Goal: Find specific page/section: Find specific page/section

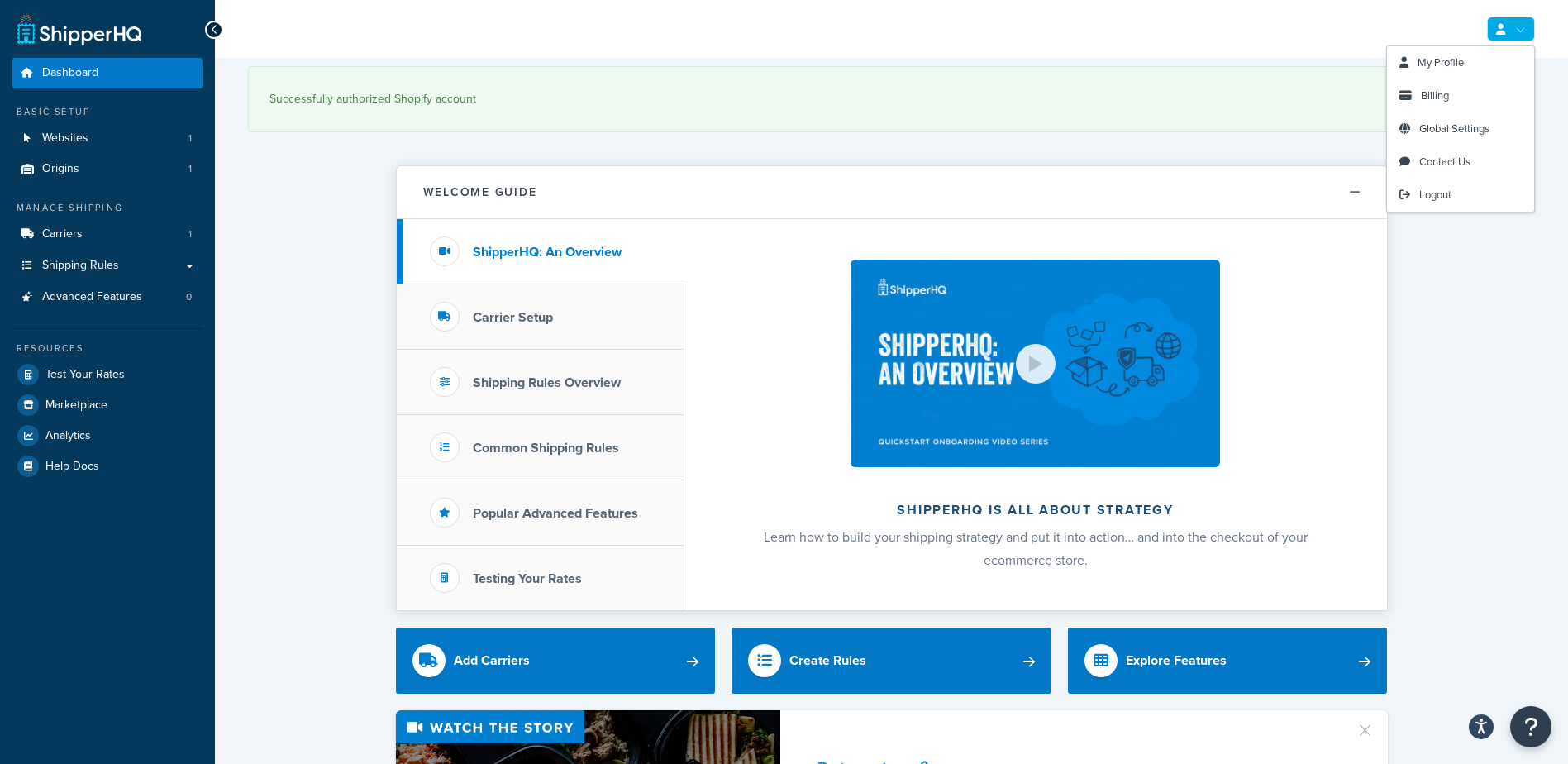
click at [1521, 22] on link at bounding box center [1512, 29] width 48 height 25
click at [1490, 90] on link "Billing" at bounding box center [1460, 96] width 147 height 33
click at [1422, 97] on span "Billing" at bounding box center [1435, 95] width 28 height 16
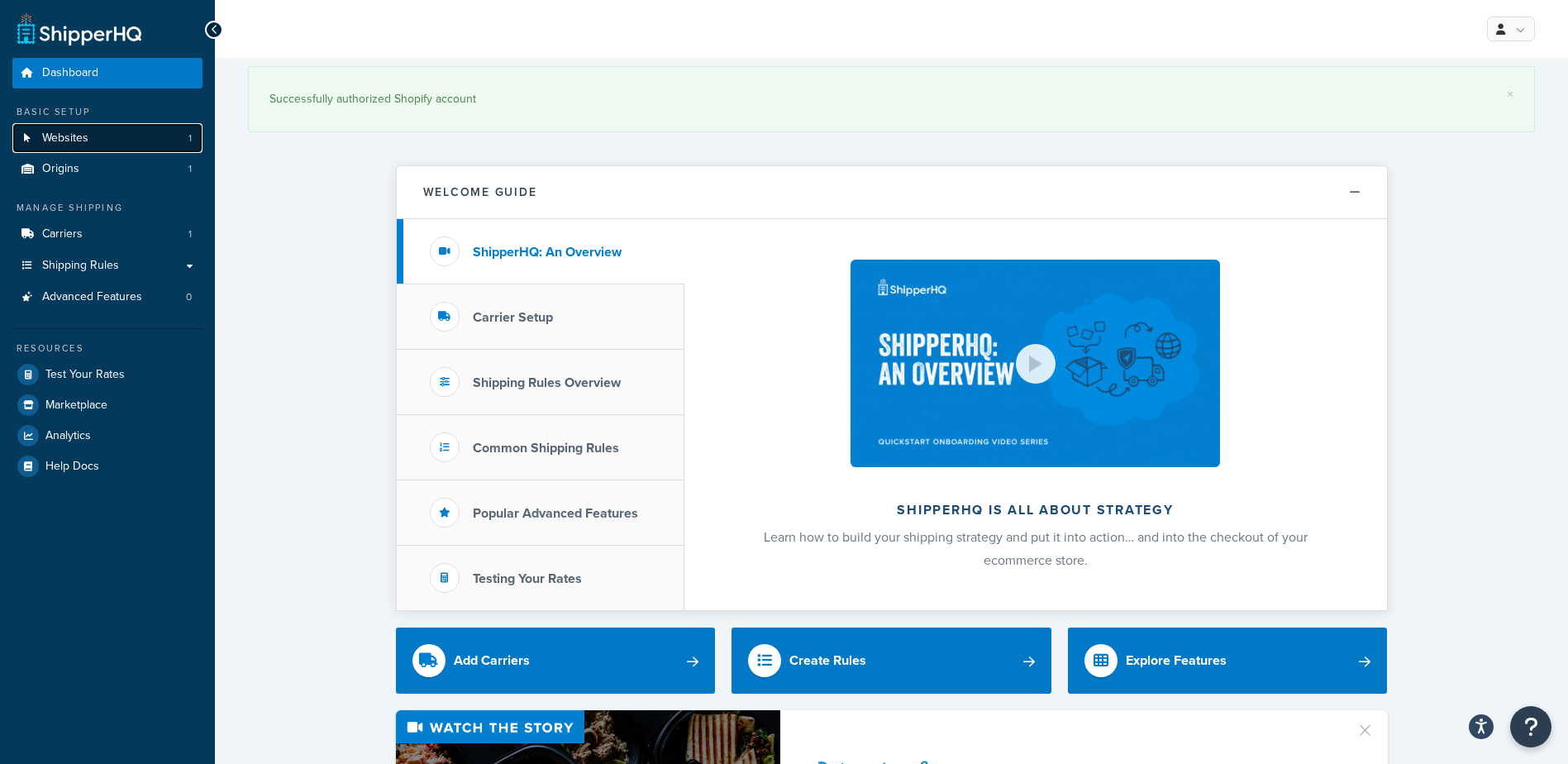
click at [80, 138] on span "Websites" at bounding box center [66, 138] width 46 height 14
click at [99, 130] on link "Websites 1" at bounding box center [107, 138] width 190 height 30
click at [74, 134] on span "Websites" at bounding box center [66, 138] width 46 height 14
